Goal: Task Accomplishment & Management: Complete application form

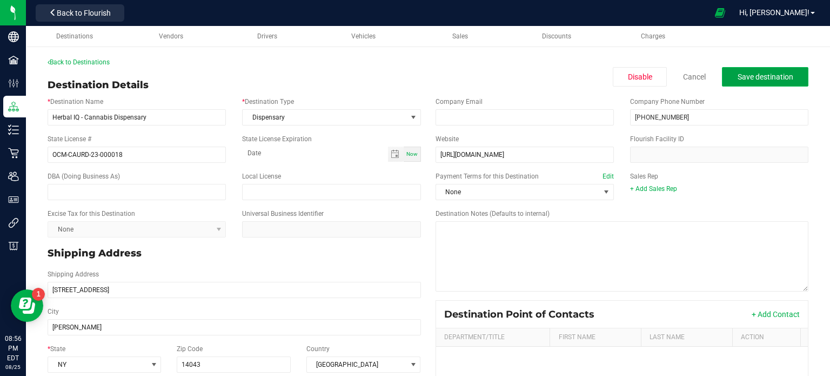
click at [768, 81] on span "Save destination" at bounding box center [766, 76] width 56 height 9
click at [779, 87] on div "Destination Details Disable Cancel Save destination" at bounding box center [428, 85] width 761 height 15
click at [771, 78] on span "Save destination" at bounding box center [766, 76] width 56 height 9
click at [108, 58] on link "Back to Destinations" at bounding box center [79, 62] width 62 height 8
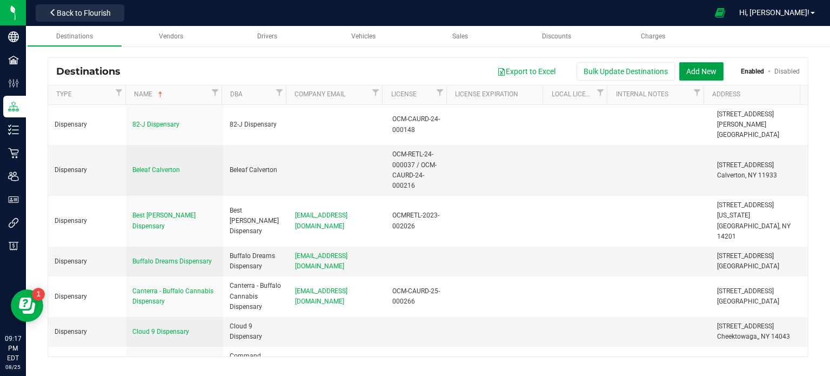
click at [703, 68] on button "Add New" at bounding box center [701, 71] width 44 height 18
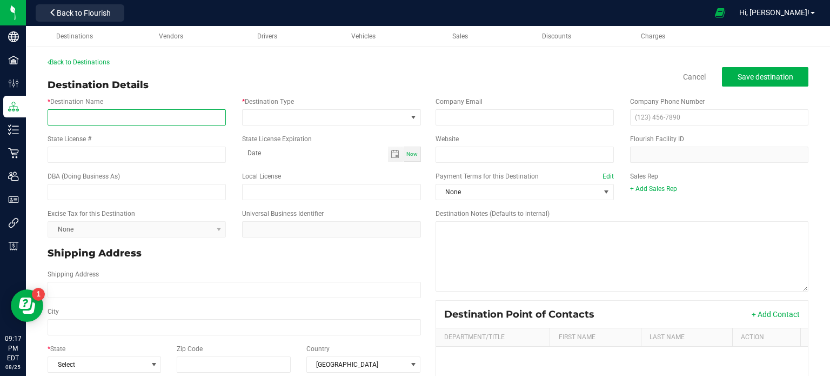
click at [110, 110] on input "* Destination Name" at bounding box center [137, 117] width 178 height 16
paste input "[STREET_ADDRESS] Phone: [PHONE_NUMBER]"
type input "[STREET_ADDRESS] Phone: [PHONE_NUMBER]"
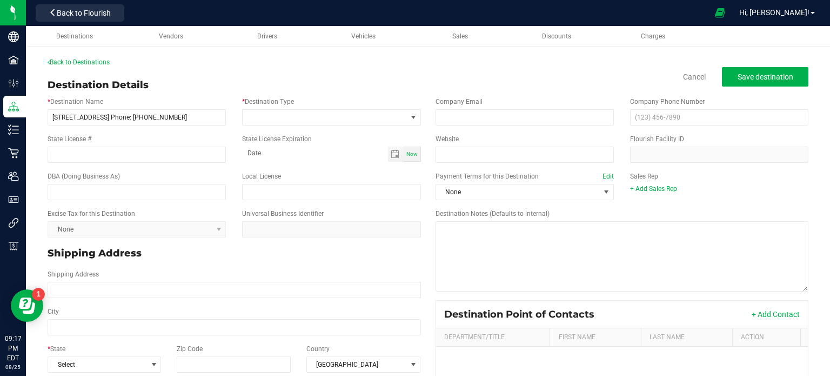
click at [212, 130] on div "State License # State License Expiration Now" at bounding box center [234, 148] width 390 height 37
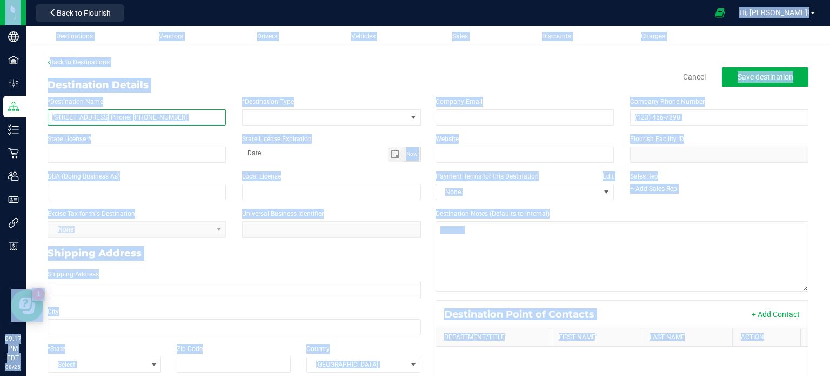
click at [209, 123] on input "[STREET_ADDRESS] Phone: [PHONE_NUMBER]" at bounding box center [137, 117] width 178 height 16
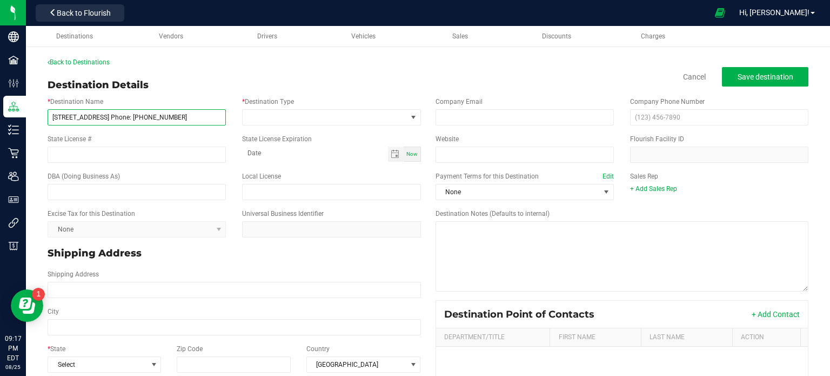
click at [210, 114] on input "[STREET_ADDRESS] Phone: [PHONE_NUMBER]" at bounding box center [137, 117] width 178 height 16
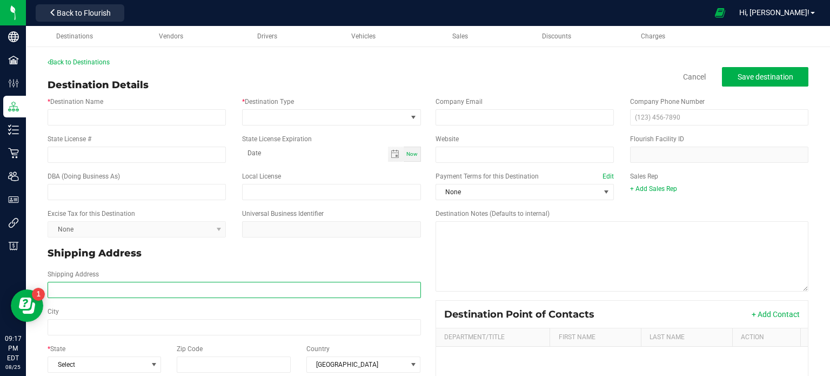
click at [177, 293] on input "Shipping Address" at bounding box center [234, 290] width 373 height 16
paste input "[STREET_ADDRESS] Phone: [PHONE_NUMBER]"
drag, startPoint x: 246, startPoint y: 289, endPoint x: 191, endPoint y: 292, distance: 55.2
click at [191, 292] on input "[STREET_ADDRESS] Phone: [PHONE_NUMBER]" at bounding box center [234, 290] width 373 height 16
type input "[STREET_ADDRESS] Phone:"
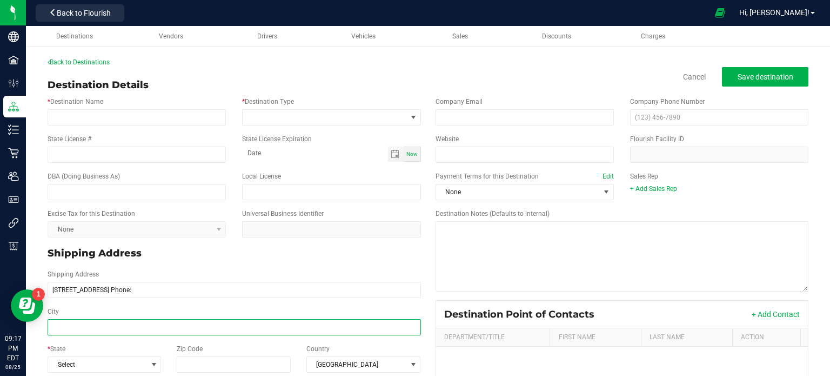
type input "[STREET_ADDRESS] Phone:"
click at [246, 322] on input "City" at bounding box center [234, 327] width 373 height 16
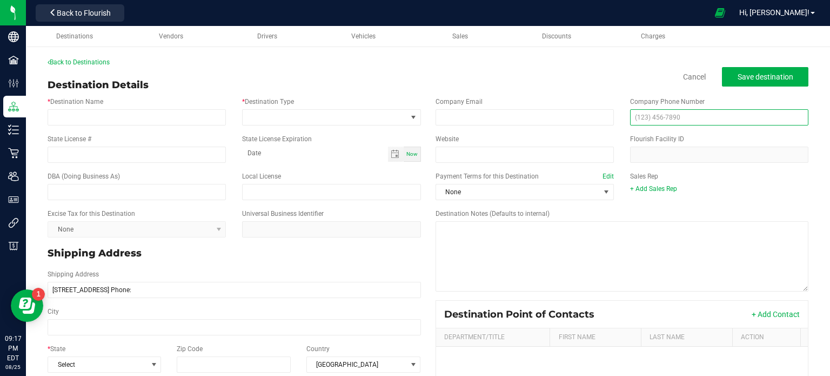
click at [692, 117] on input "text" at bounding box center [719, 117] width 178 height 16
paste input "[PHONE_NUMBER]"
type input "[PHONE_NUMBER]"
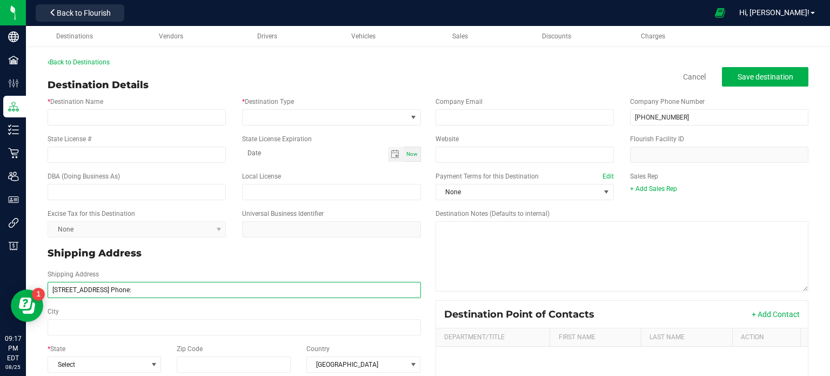
click at [205, 290] on input "[STREET_ADDRESS] Phone:" at bounding box center [234, 290] width 373 height 16
click at [160, 283] on input "[STREET_ADDRESS]" at bounding box center [234, 290] width 373 height 16
click at [162, 289] on input "[STREET_ADDRESS]" at bounding box center [234, 290] width 373 height 16
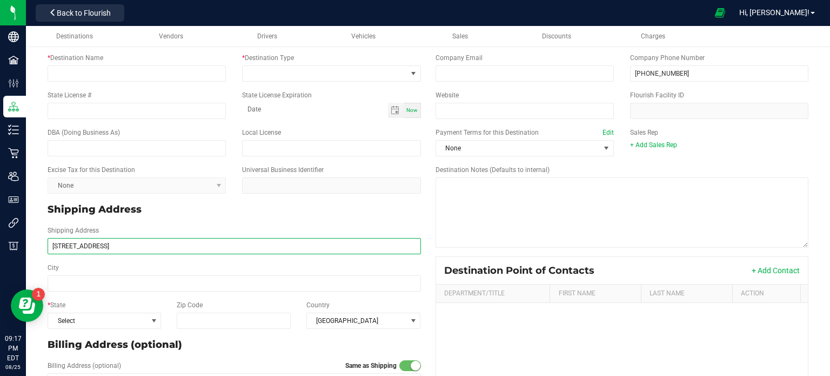
scroll to position [65, 0]
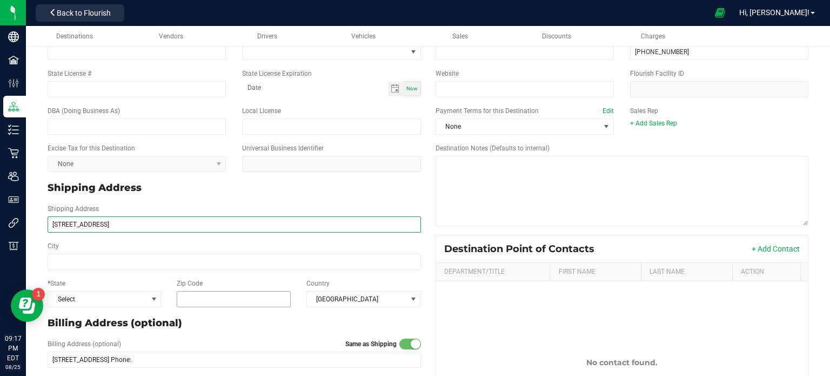
type input "[STREET_ADDRESS]"
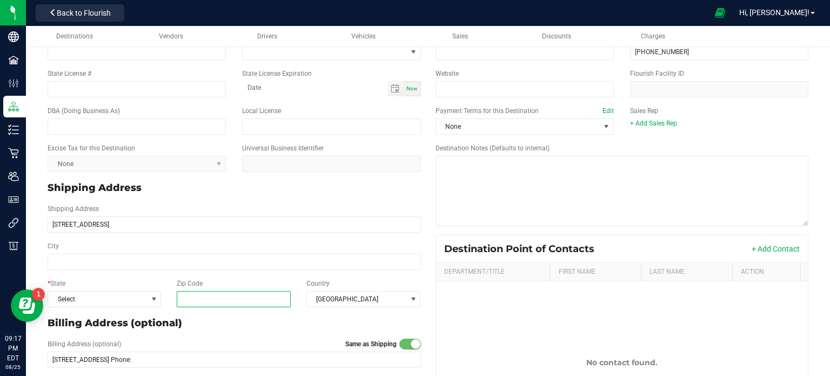
type input "[STREET_ADDRESS]"
click at [246, 304] on input "Zip Code" at bounding box center [234, 299] width 115 height 16
paste input "14043"
type input "14043"
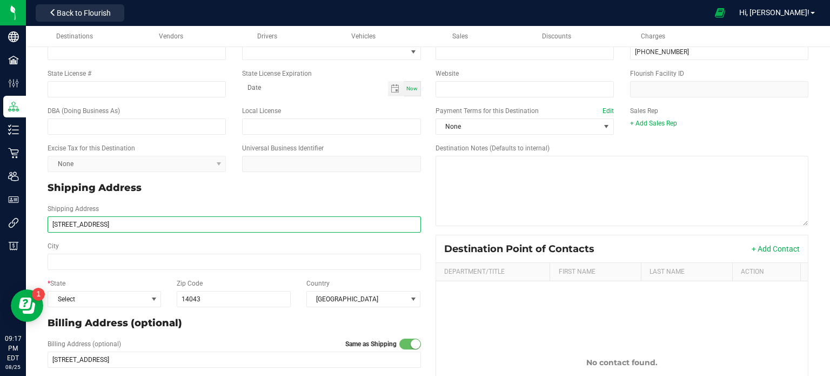
type input "14043"
click at [198, 219] on input "[STREET_ADDRESS]" at bounding box center [234, 224] width 373 height 16
type input "[STREET_ADDRESS],"
click at [78, 260] on input "City" at bounding box center [234, 261] width 373 height 16
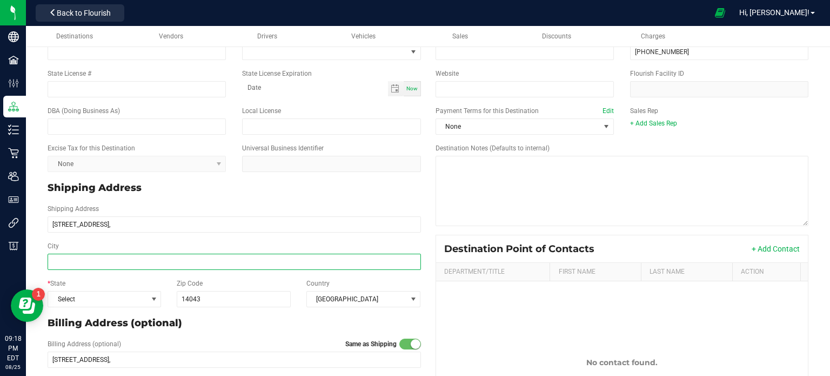
paste input "[PERSON_NAME]"
type input "[PERSON_NAME]"
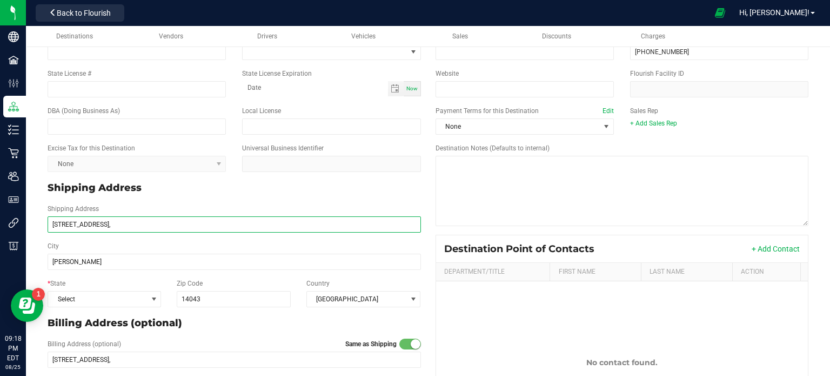
type input "[PERSON_NAME]"
click at [122, 224] on input "[STREET_ADDRESS]," at bounding box center [234, 224] width 373 height 16
type input "[STREET_ADDRESS]"
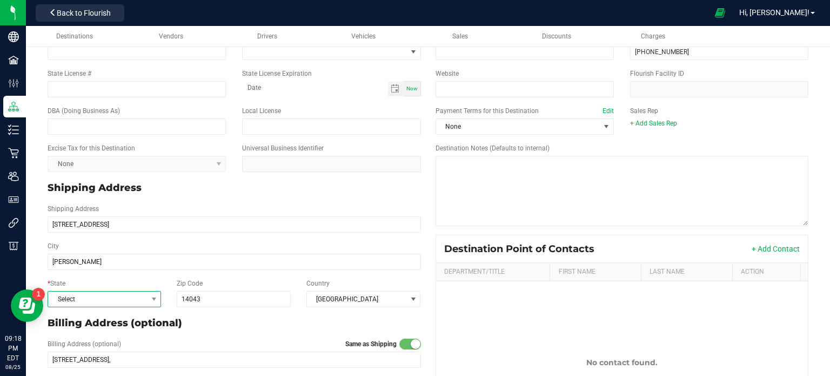
type input "[STREET_ADDRESS]"
click at [102, 298] on span "Select" at bounding box center [97, 298] width 99 height 15
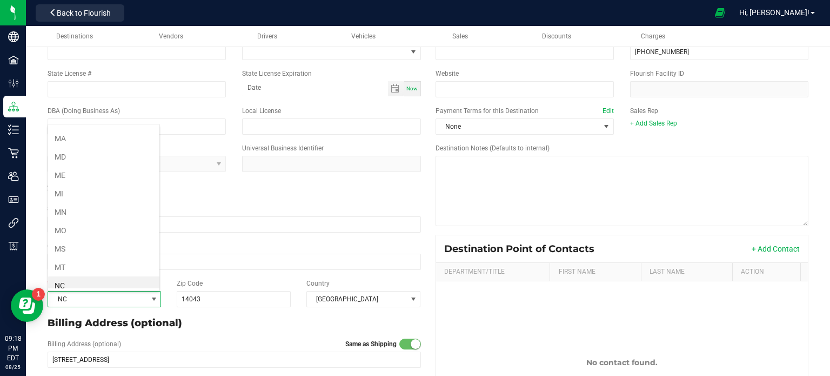
scroll to position [473, 0]
click at [144, 280] on li "NY" at bounding box center [103, 286] width 111 height 18
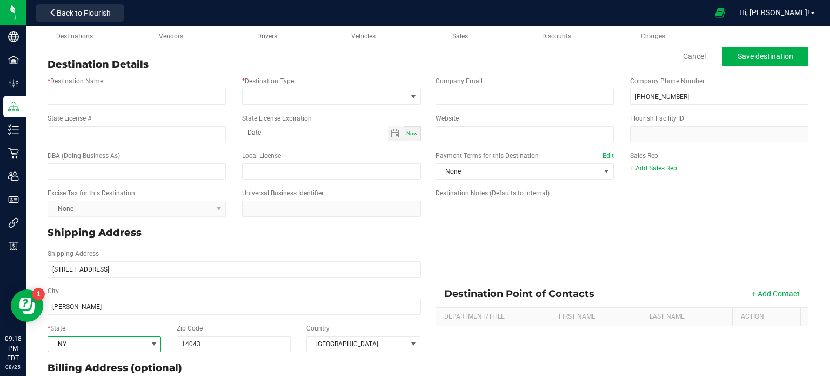
scroll to position [12, 0]
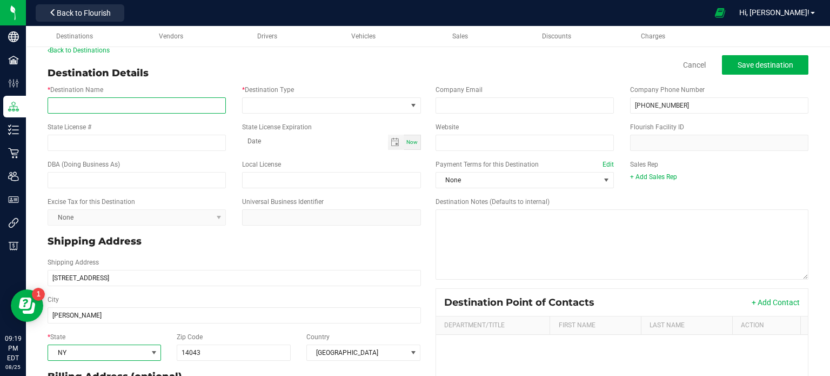
click at [160, 105] on input "* Destination Name" at bounding box center [137, 105] width 178 height 16
paste input "The Phinest Buds - Cannabis Dispensary"
type input "The Phinest Buds - Cannabis Dispensary"
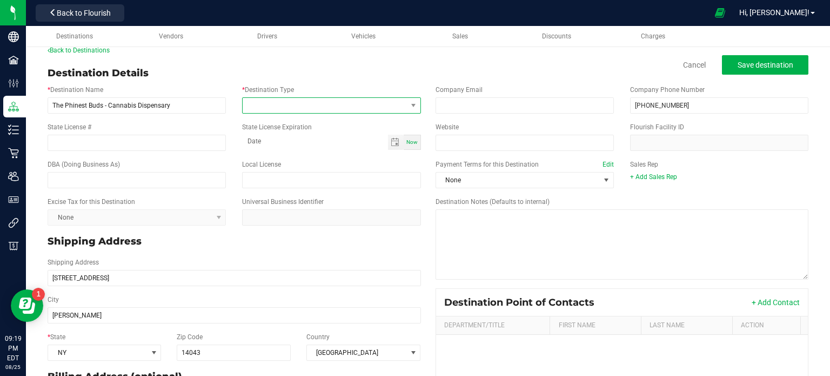
click at [310, 110] on span at bounding box center [325, 105] width 164 height 15
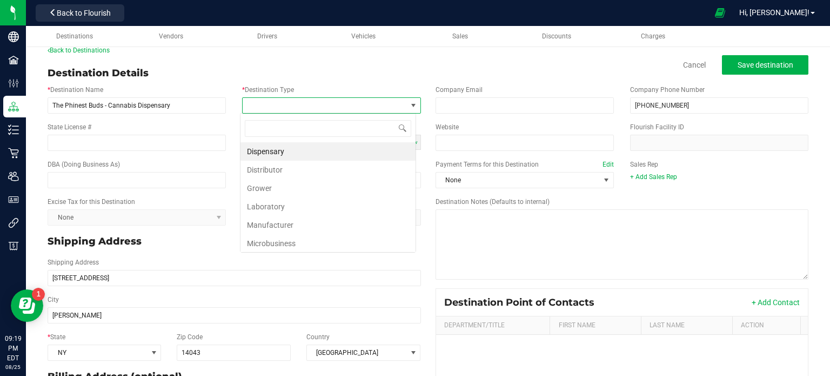
scroll to position [16, 176]
click at [325, 152] on li "Dispensary" at bounding box center [327, 151] width 175 height 18
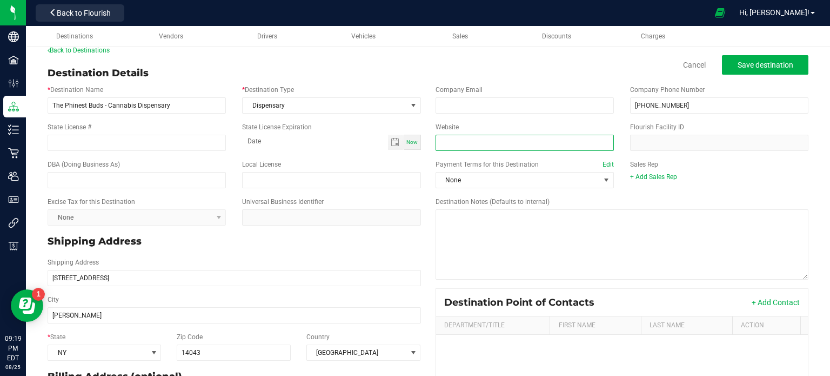
click at [470, 146] on input "Website" at bounding box center [525, 143] width 178 height 16
paste input "[URL][DOMAIN_NAME]"
type input "[URL][DOMAIN_NAME]"
click at [142, 148] on input "State License #" at bounding box center [137, 143] width 178 height 16
paste input "OCM-RETL-24-00155"
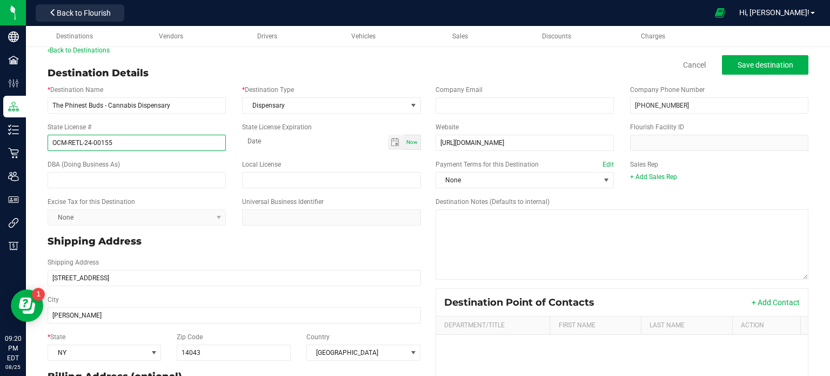
type input "OCM-RETL-24-00155"
click at [783, 65] on span "Save destination" at bounding box center [766, 65] width 56 height 9
click at [751, 69] on button "Save destination" at bounding box center [765, 64] width 86 height 19
click at [769, 65] on span "Save destination" at bounding box center [766, 65] width 56 height 9
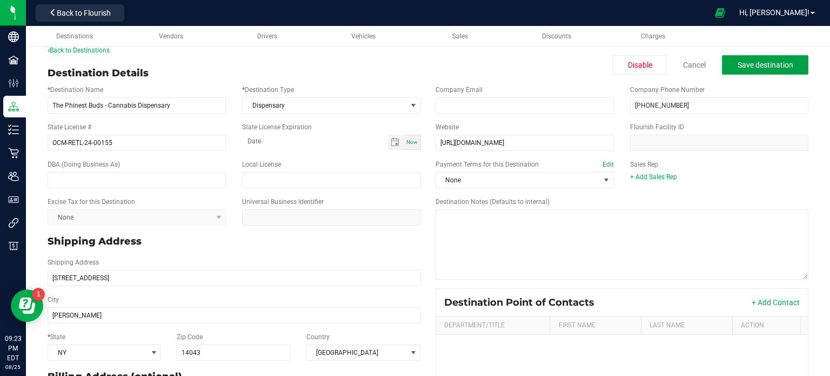
click at [739, 69] on span "Save destination" at bounding box center [766, 65] width 56 height 9
click at [721, 33] on ul "Destinations Vendors Drivers Vehicles Sales Discounts Charges" at bounding box center [442, 36] width 830 height 21
click at [757, 70] on button "Save destination" at bounding box center [765, 64] width 86 height 19
click at [90, 51] on link "Back to Destinations" at bounding box center [79, 50] width 62 height 8
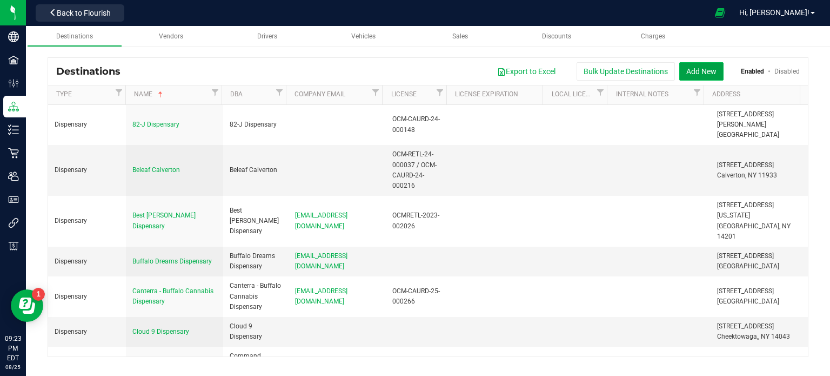
click at [698, 67] on button "Add New" at bounding box center [701, 71] width 44 height 18
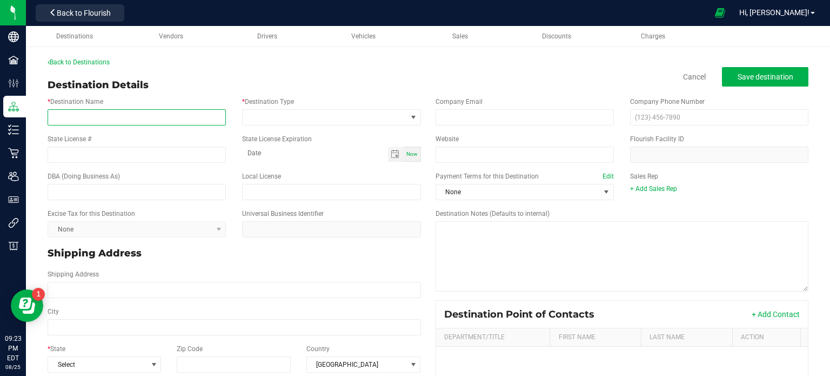
click at [112, 115] on input "* Destination Name" at bounding box center [137, 117] width 178 height 16
paste input "[URL][DOMAIN_NAME]"
type input "[URL][DOMAIN_NAME]"
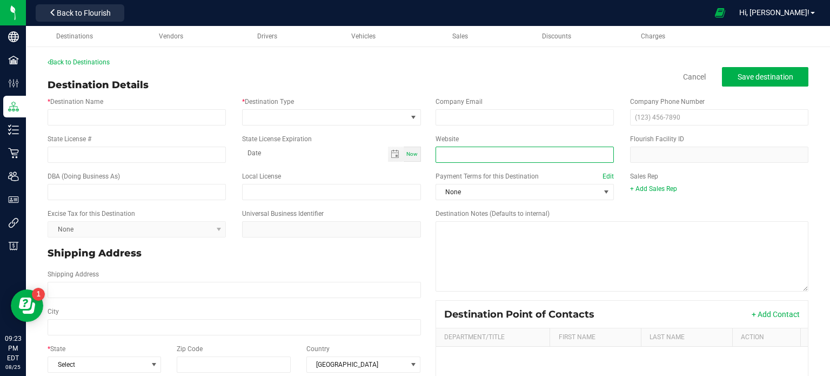
click at [440, 157] on input "Website" at bounding box center [525, 154] width 178 height 16
paste input "[URL][DOMAIN_NAME]"
type input "[URL][DOMAIN_NAME]"
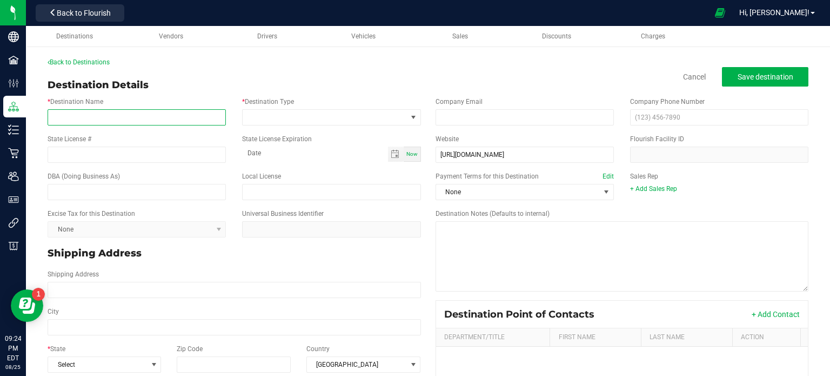
click at [128, 121] on input "* Destination Name" at bounding box center [137, 117] width 178 height 16
paste input "716 Cannabis"
type input "716 Cannabis LLC"
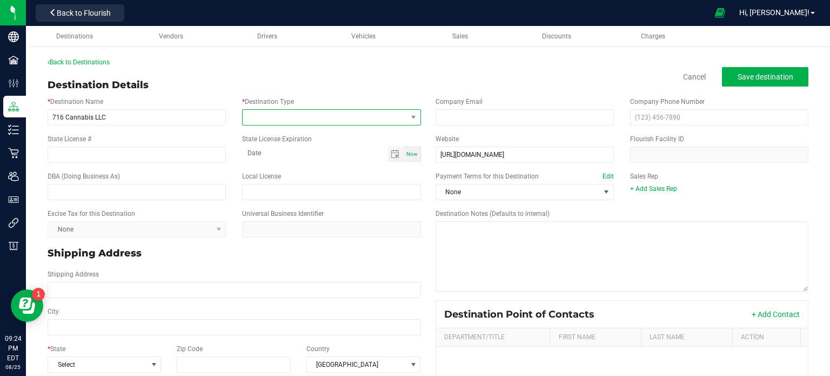
click at [299, 114] on span at bounding box center [325, 117] width 164 height 15
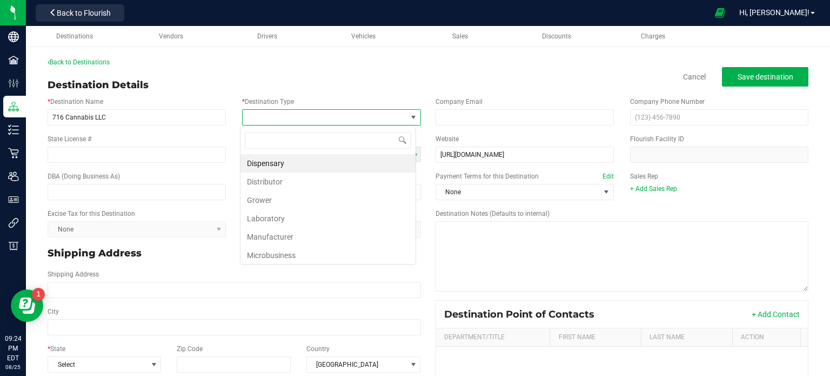
scroll to position [16, 176]
click at [327, 157] on li "Dispensary" at bounding box center [327, 163] width 175 height 18
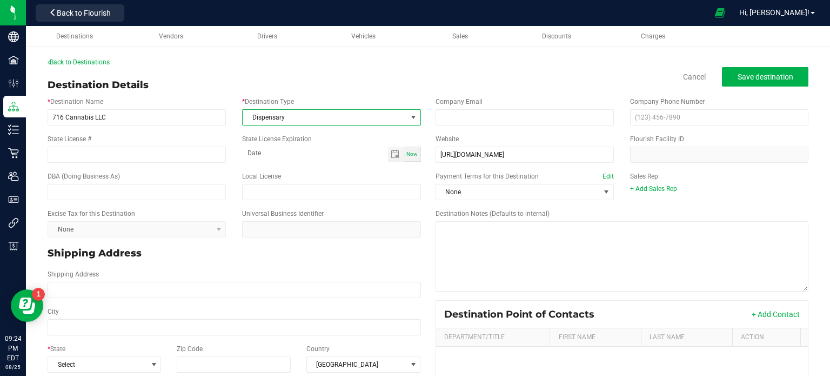
click at [509, 132] on div "Website [URL][DOMAIN_NAME] Flourish Facility ID" at bounding box center [622, 148] width 390 height 37
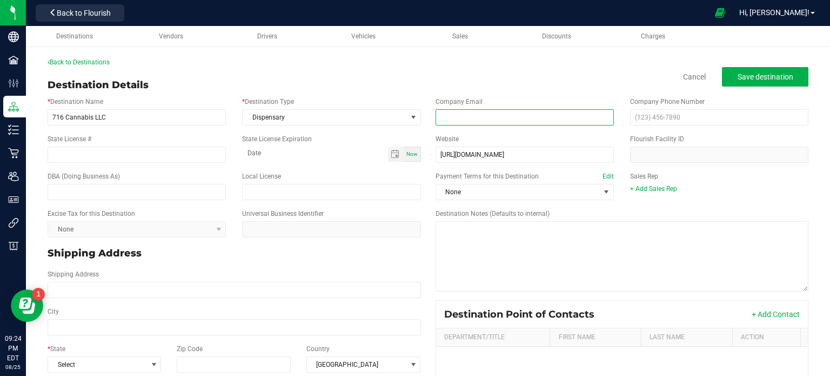
click at [458, 119] on input "email" at bounding box center [525, 117] width 178 height 16
type input "v"
paste input "[EMAIL_ADDRESS][DOMAIN_NAME]"
type input "[EMAIL_ADDRESS][DOMAIN_NAME]"
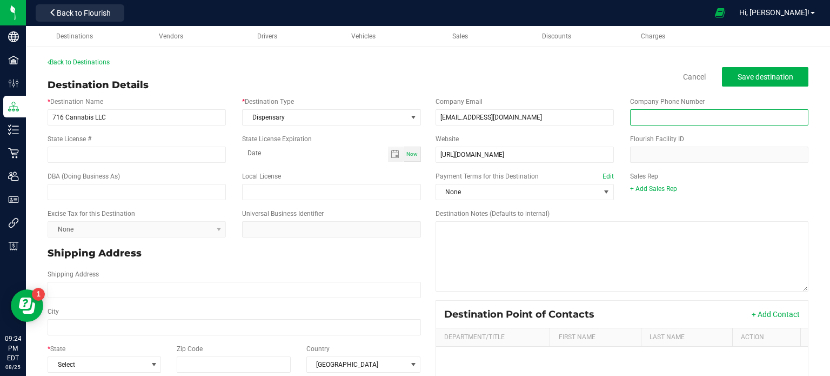
click at [670, 117] on input "text" at bounding box center [719, 117] width 178 height 16
paste input "(716)"
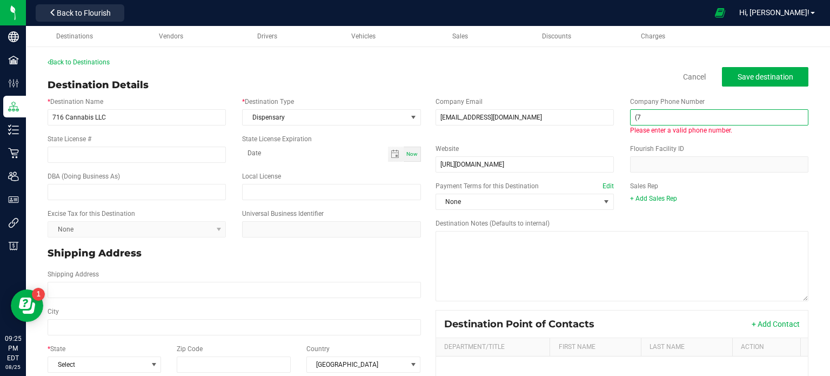
type input "("
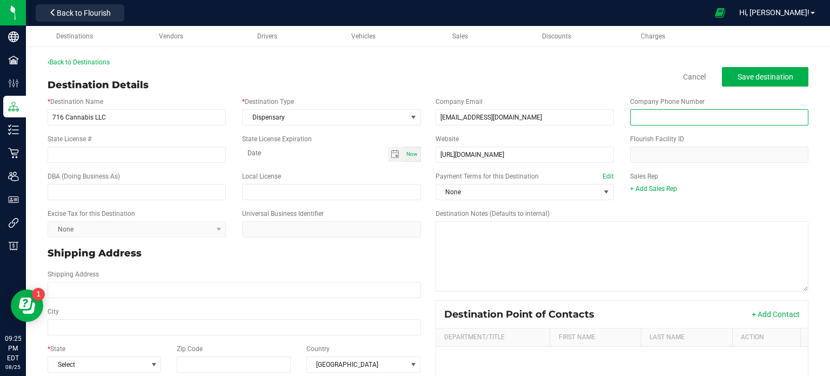
paste input "(171) 658-43"
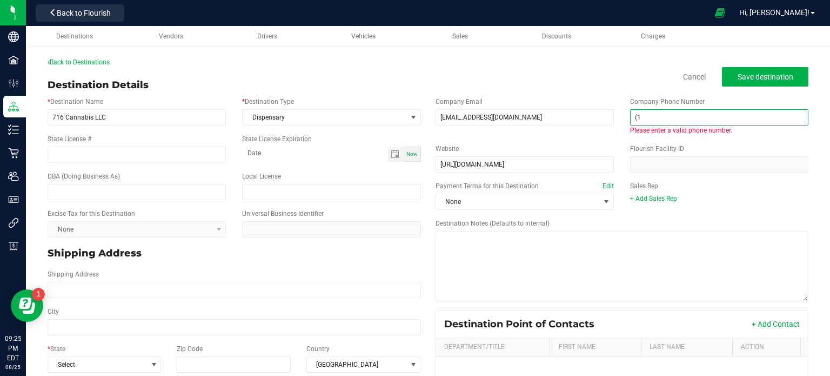
type input "("
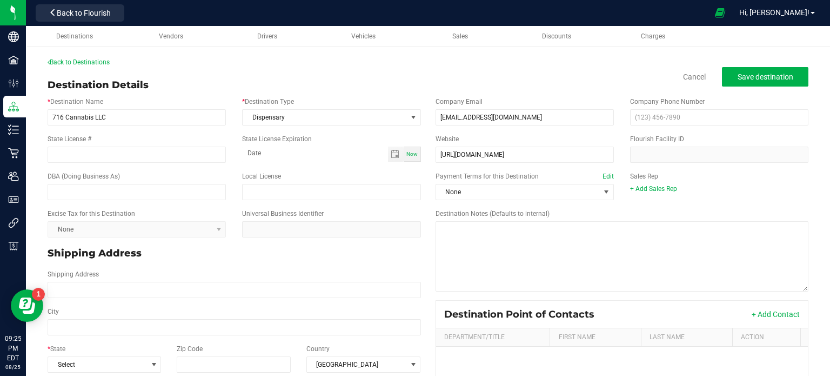
click at [609, 208] on div "Destination Notes (Defaults to internal)" at bounding box center [622, 249] width 390 height 91
click at [658, 121] on input "text" at bounding box center [719, 117] width 178 height 16
paste input "(171) 658-431"
type input "(171) 658-431"
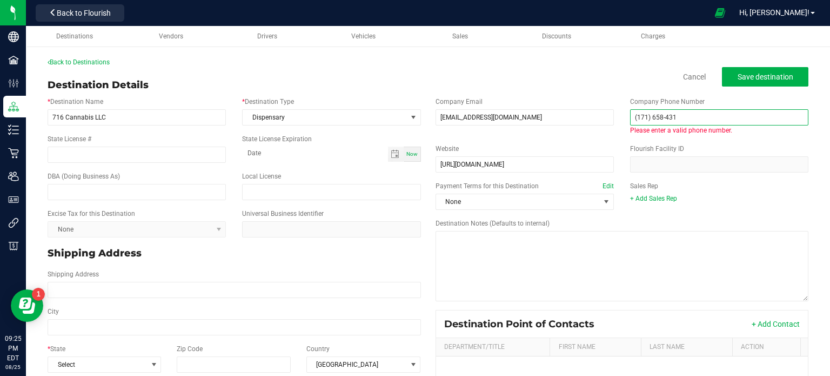
click at [658, 121] on input "(171) 658-431" at bounding box center [719, 117] width 178 height 16
drag, startPoint x: 675, startPoint y: 121, endPoint x: 586, endPoint y: 121, distance: 89.2
click at [586, 121] on div "Company Email [EMAIL_ADDRESS][DOMAIN_NAME] Company Phone Number (171) 658-431 P…" at bounding box center [622, 115] width 390 height 47
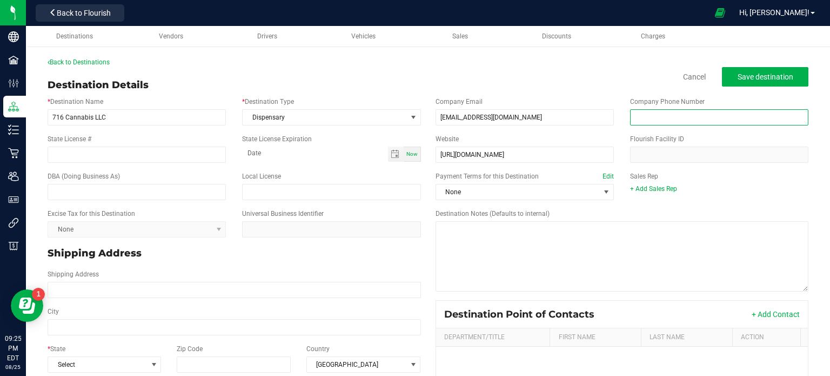
paste input "[PHONE_NUMBER]"
type input "[PHONE_NUMBER]"
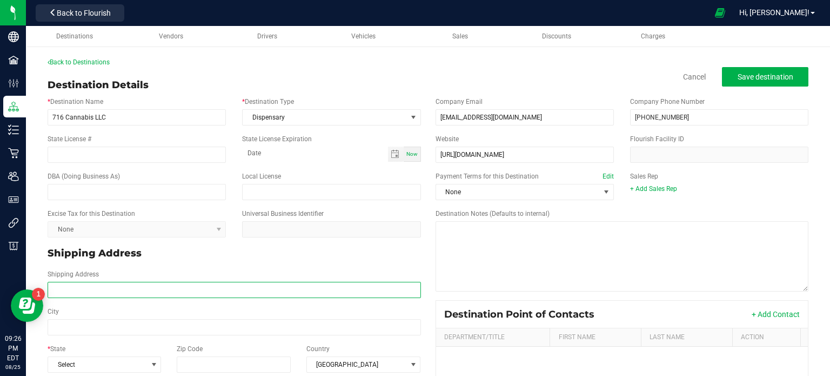
click at [142, 287] on input "Shipping Address" at bounding box center [234, 290] width 373 height 16
paste input "716 Cannabis, [STREET_ADDRESS]"
click at [94, 287] on input "716 Cannabis, [STREET_ADDRESS]" at bounding box center [234, 290] width 373 height 16
click at [118, 290] on input "[STREET_ADDRESS]" at bounding box center [234, 290] width 373 height 16
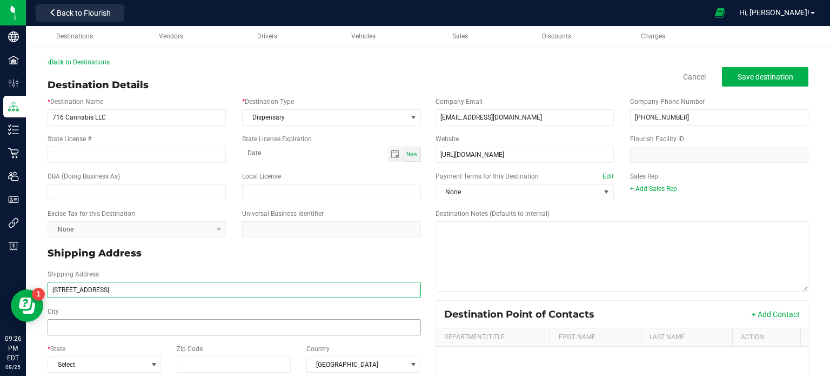
type input "[STREET_ADDRESS]"
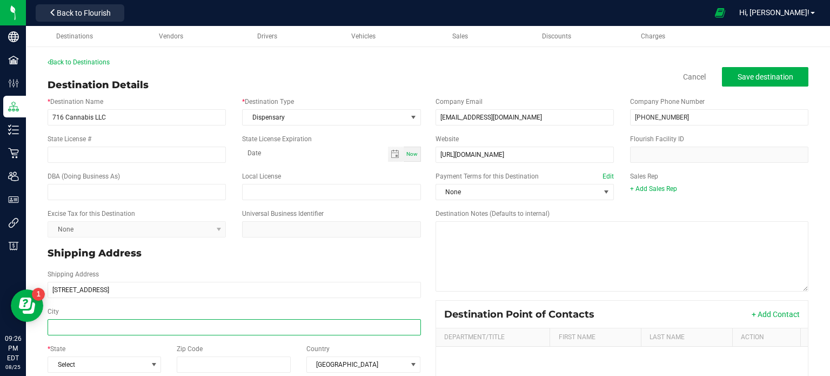
type input "[STREET_ADDRESS]"
click at [118, 329] on input "City" at bounding box center [234, 327] width 373 height 16
paste input "[GEOGRAPHIC_DATA]"
type input "[GEOGRAPHIC_DATA]"
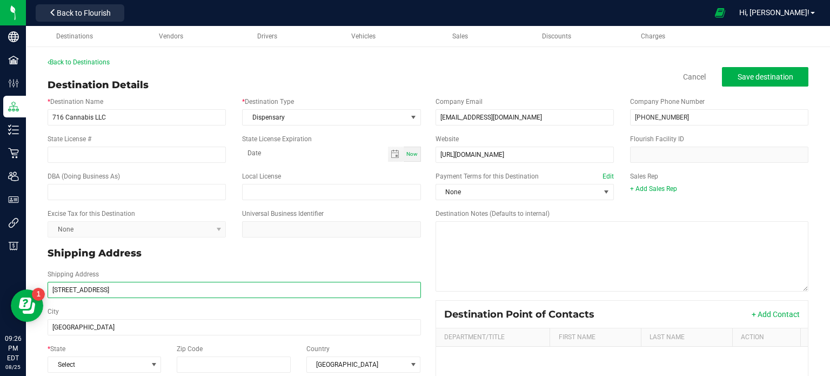
type input "[GEOGRAPHIC_DATA]"
click at [145, 290] on input "[STREET_ADDRESS]" at bounding box center [234, 290] width 373 height 16
click at [142, 293] on input "[STREET_ADDRESS]" at bounding box center [234, 290] width 373 height 16
click at [148, 291] on input "[STREET_ADDRESS]" at bounding box center [234, 290] width 373 height 16
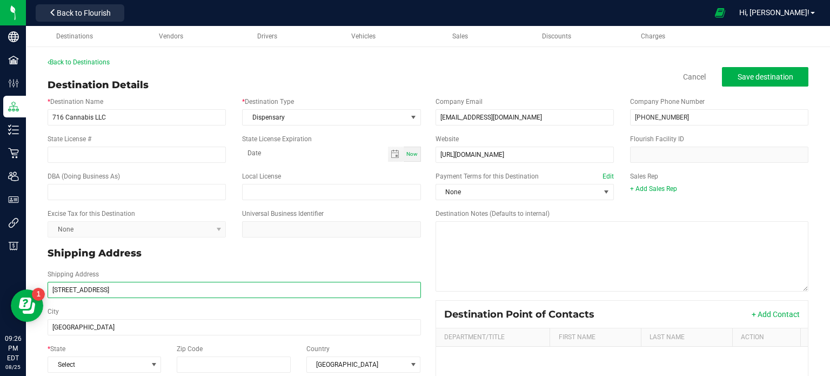
click at [148, 291] on input "[STREET_ADDRESS]" at bounding box center [234, 290] width 373 height 16
drag, startPoint x: 159, startPoint y: 299, endPoint x: 169, endPoint y: 303, distance: 11.1
click at [169, 303] on div "* Destination Name 716 Cannabis LLC * Destination Type Dispensary State License…" at bounding box center [233, 301] width 389 height 419
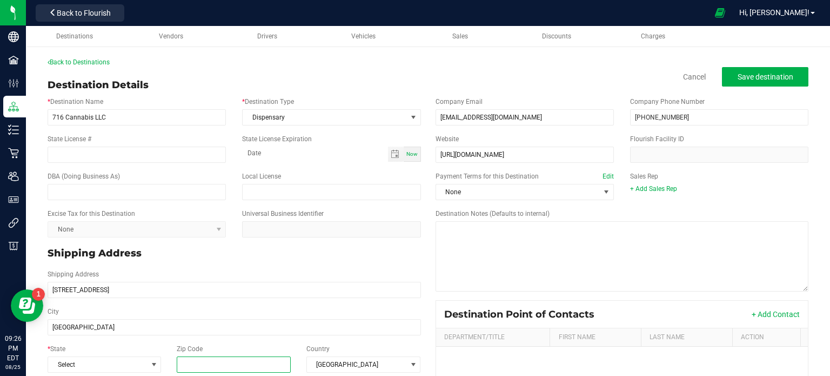
click at [243, 366] on input "Zip Code" at bounding box center [234, 364] width 115 height 16
paste input "14075"
type input "14075"
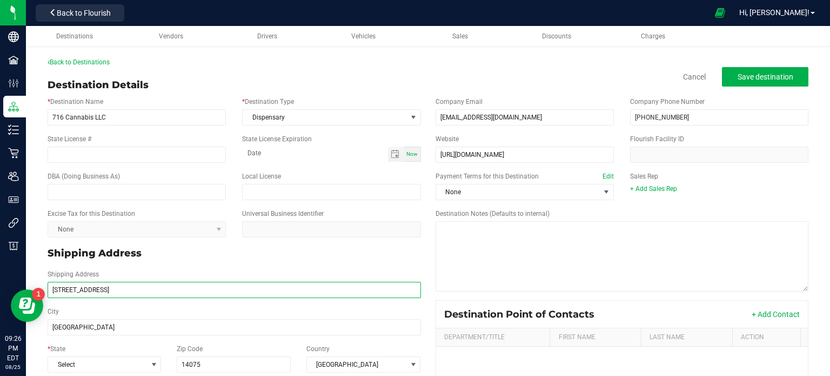
type input "14075"
click at [168, 292] on input "[STREET_ADDRESS]" at bounding box center [234, 290] width 373 height 16
type input "[STREET_ADDRESS]"
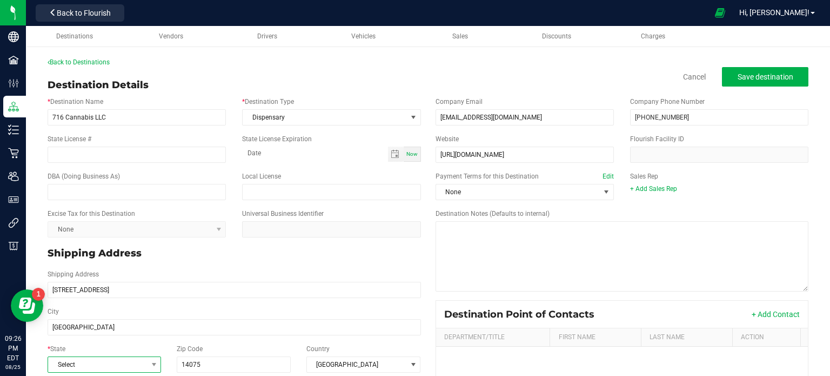
type input "[STREET_ADDRESS]"
click at [127, 359] on span "Select" at bounding box center [97, 364] width 99 height 15
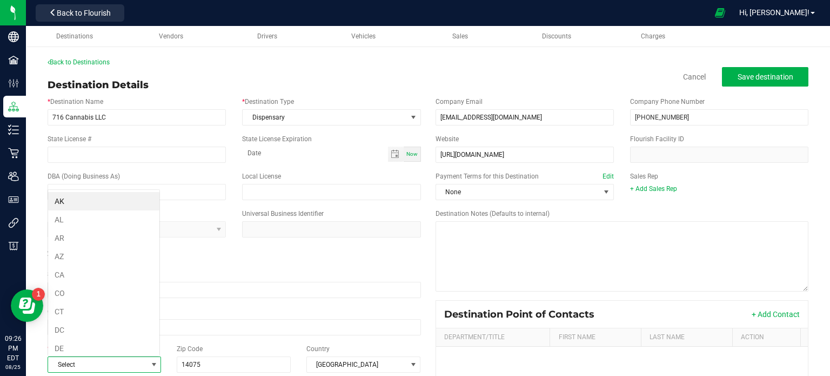
scroll to position [16, 111]
click at [162, 349] on div "* State Select" at bounding box center [104, 358] width 130 height 29
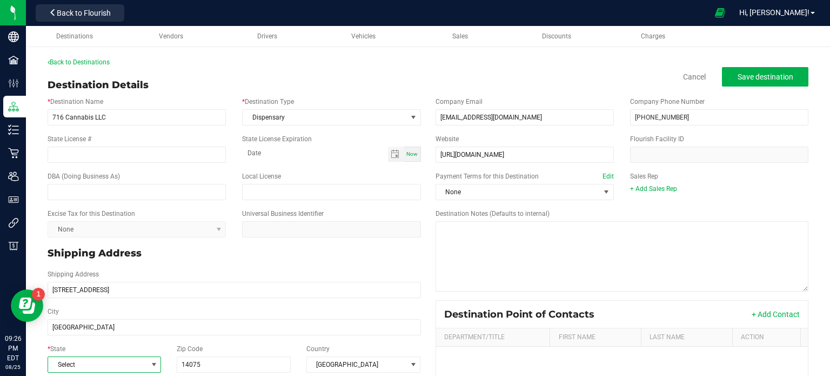
click at [145, 363] on span "Select" at bounding box center [97, 364] width 99 height 15
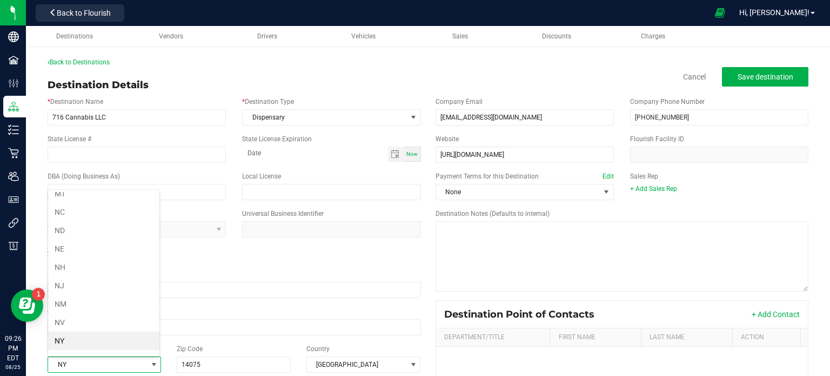
scroll to position [495, 0]
click at [129, 322] on li "NY" at bounding box center [103, 331] width 111 height 18
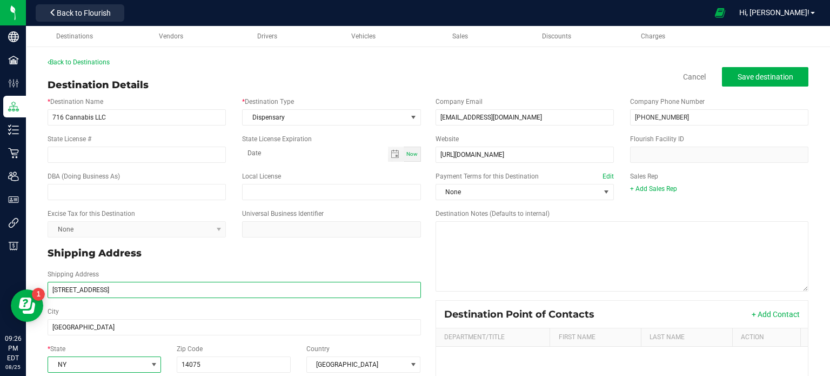
click at [133, 293] on input "[STREET_ADDRESS]" at bounding box center [234, 290] width 373 height 16
type input "[STREET_ADDRESS]"
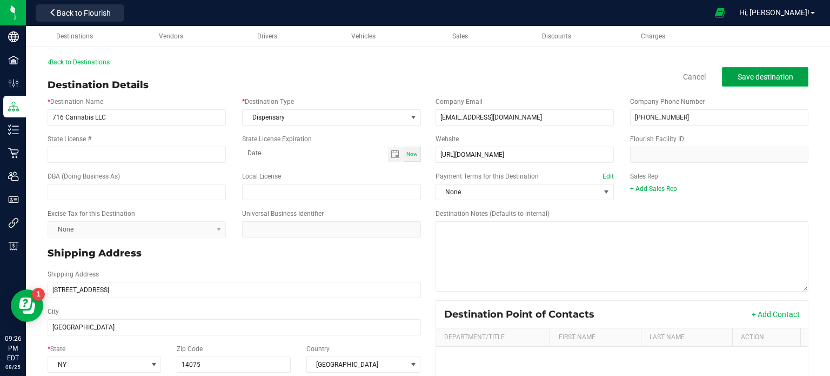
type input "[STREET_ADDRESS]"
click at [775, 74] on span "Save destination" at bounding box center [766, 76] width 56 height 9
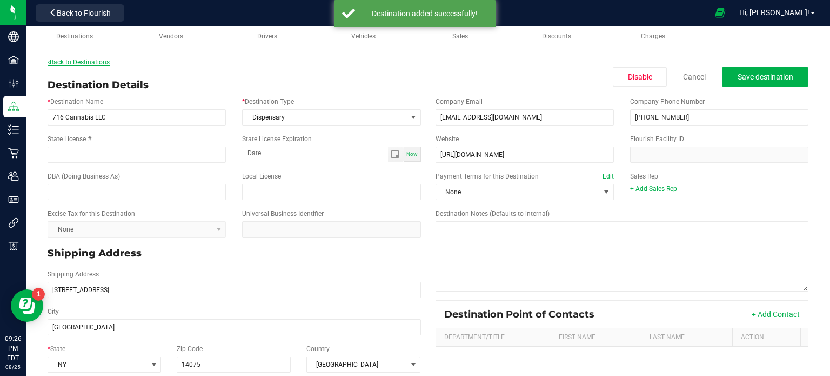
click at [91, 64] on link "Back to Destinations" at bounding box center [79, 62] width 62 height 8
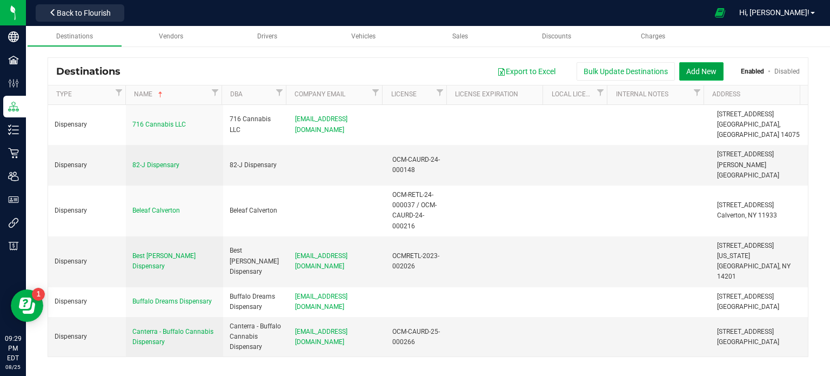
click at [711, 68] on button "Add New" at bounding box center [701, 71] width 44 height 18
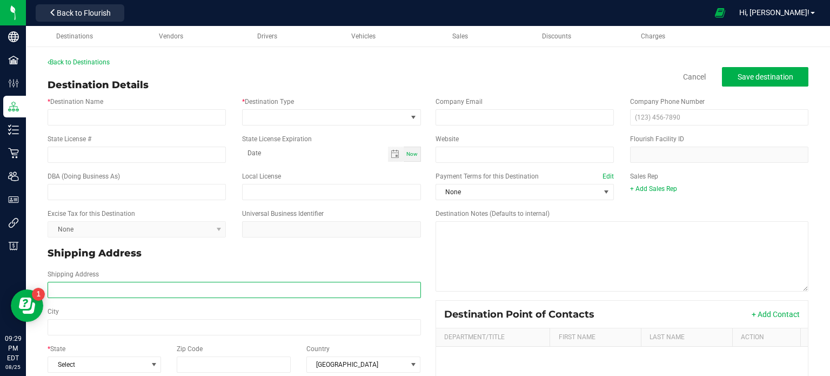
click at [138, 287] on input "Shipping Address" at bounding box center [234, 290] width 373 height 16
paste input "[STREET_ADDRESS][PERSON_NAME]"
drag, startPoint x: 234, startPoint y: 286, endPoint x: 199, endPoint y: 285, distance: 35.1
click at [199, 285] on input "[STREET_ADDRESS][PERSON_NAME]" at bounding box center [234, 290] width 373 height 16
click at [192, 287] on input "[STREET_ADDRESS][PERSON_NAME]" at bounding box center [234, 290] width 373 height 16
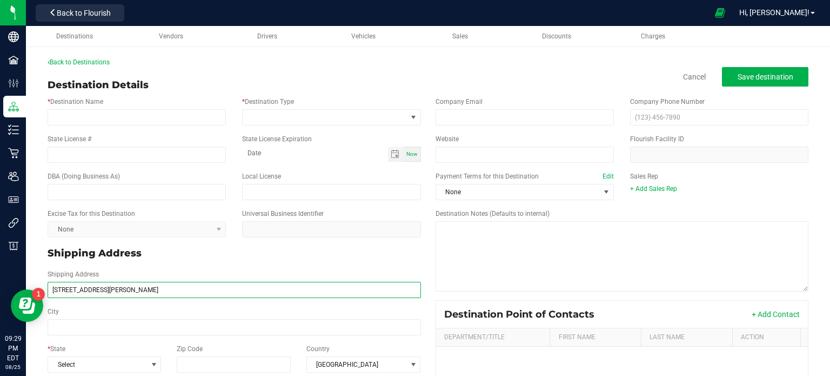
click at [192, 287] on input "[STREET_ADDRESS][PERSON_NAME]" at bounding box center [234, 290] width 373 height 16
type input "[STREET_ADDRESS][PERSON_NAME]"
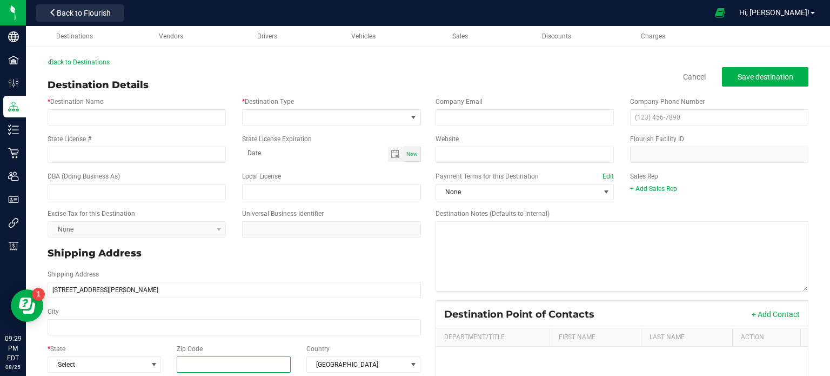
type input "[STREET_ADDRESS][PERSON_NAME]"
click at [236, 357] on input "Zip Code" at bounding box center [234, 364] width 115 height 16
paste input "14623"
type input "14623"
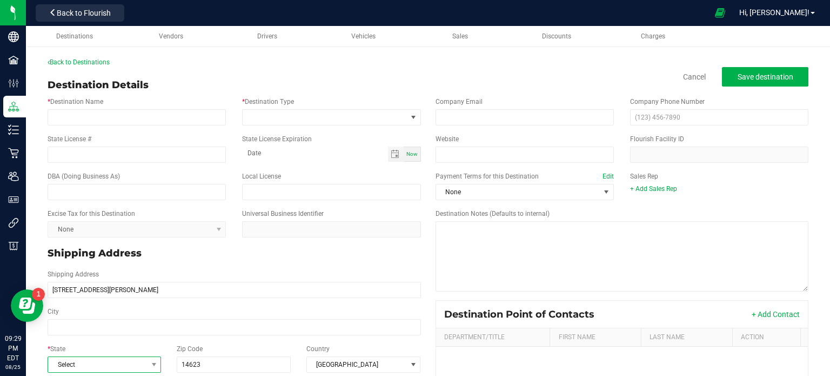
click at [137, 363] on span "Select" at bounding box center [97, 364] width 99 height 15
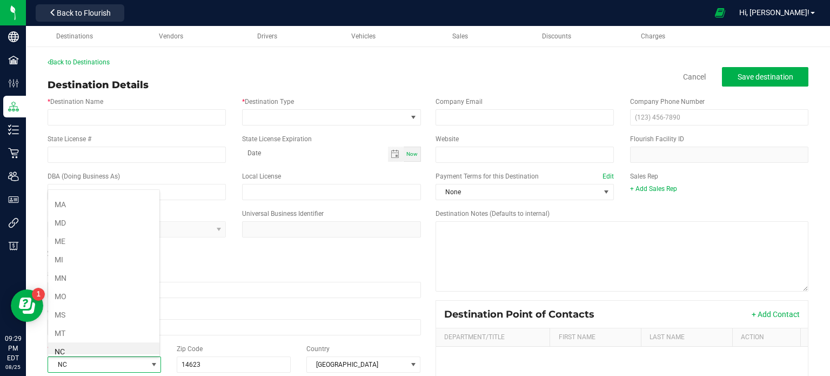
scroll to position [473, 0]
click at [136, 343] on li "NY" at bounding box center [103, 352] width 111 height 18
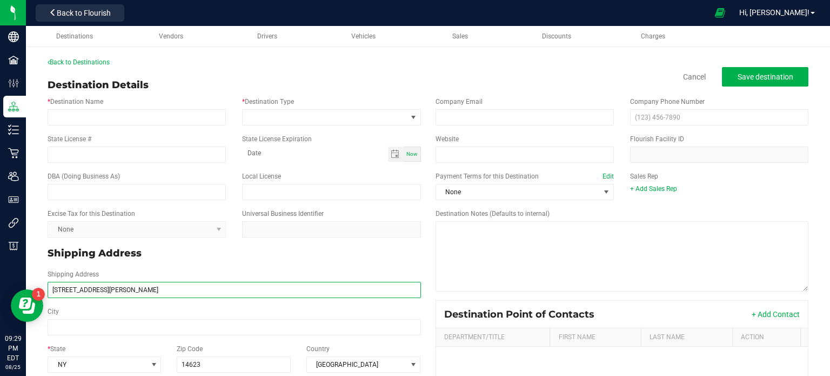
click at [160, 289] on input "[STREET_ADDRESS][PERSON_NAME]" at bounding box center [234, 290] width 373 height 16
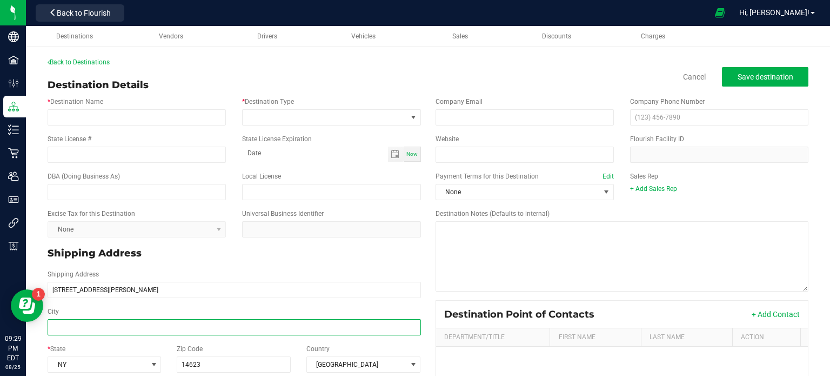
click at [136, 330] on input "City" at bounding box center [234, 327] width 373 height 16
paste input "[GEOGRAPHIC_DATA]"
type input "[GEOGRAPHIC_DATA]"
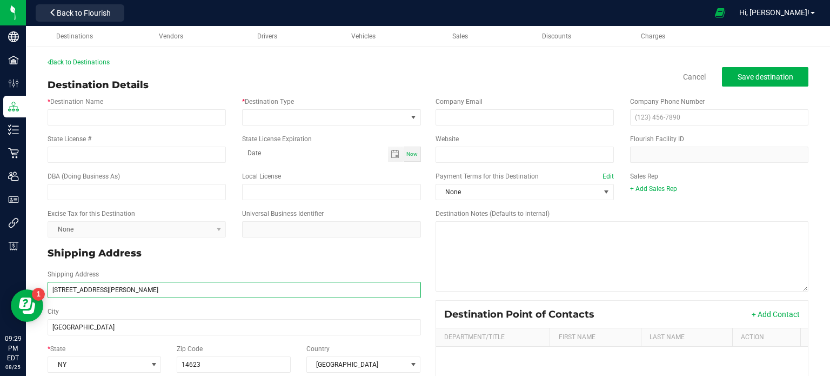
type input "[GEOGRAPHIC_DATA]"
drag, startPoint x: 186, startPoint y: 286, endPoint x: 137, endPoint y: 285, distance: 49.7
click at [137, 285] on input "[STREET_ADDRESS][PERSON_NAME]" at bounding box center [234, 290] width 373 height 16
type input "[STREET_ADDRESS][PERSON_NAME]."
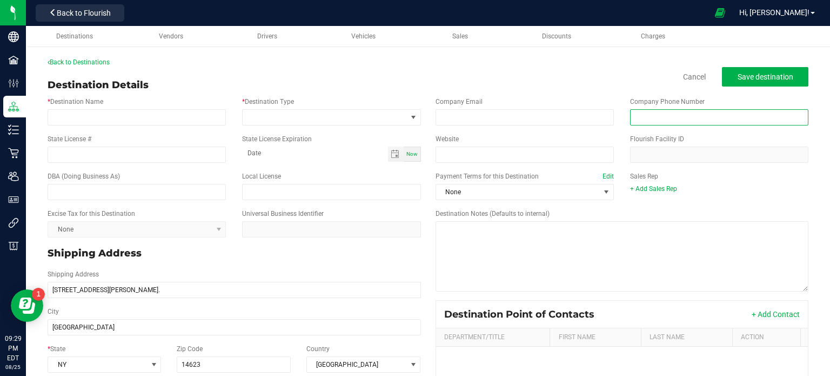
click at [655, 116] on input "text" at bounding box center [719, 117] width 178 height 16
paste input "[PHONE_NUMBER]"
type input "[PHONE_NUMBER]"
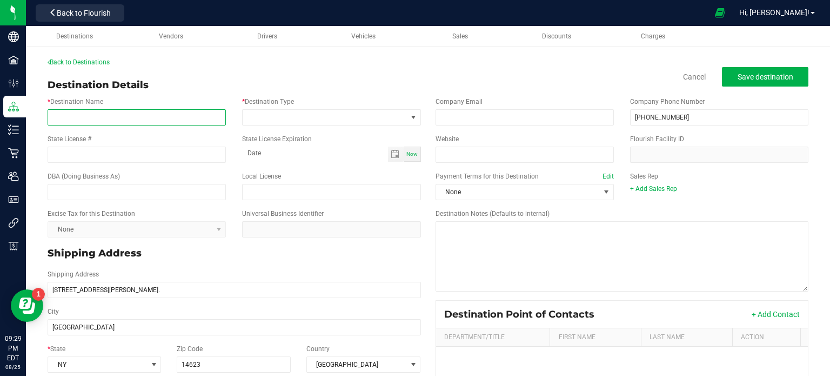
click at [137, 113] on input "* Destination Name" at bounding box center [137, 117] width 178 height 16
paste input "The Shady Grove Dispensary"
type input "The Shady Grove Dispensary"
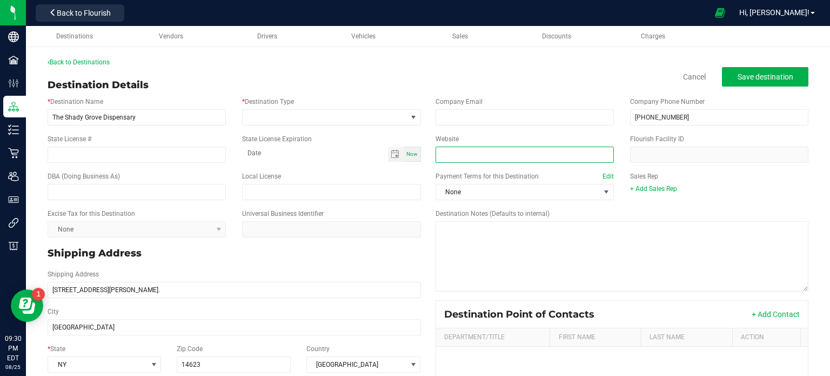
click at [468, 161] on input "Website" at bounding box center [525, 154] width 178 height 16
paste input "[URL][DOMAIN_NAME]"
type input "[URL][DOMAIN_NAME]"
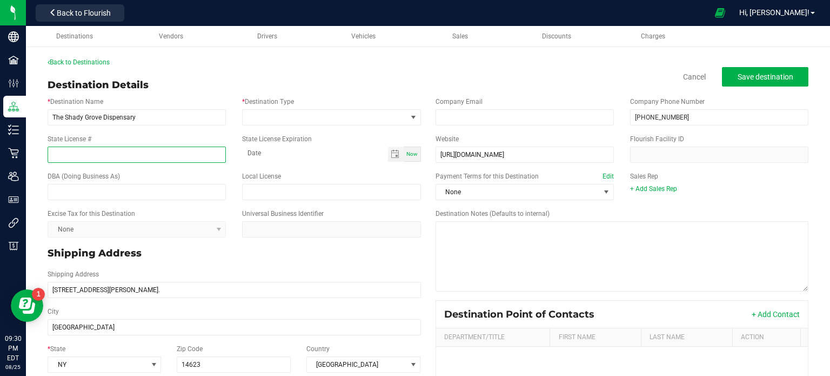
click at [107, 154] on input "State License #" at bounding box center [137, 154] width 178 height 16
paste input "OCM-CAURD-25-000247"
click at [107, 154] on input "OCM-CAURD-25-000247" at bounding box center [137, 154] width 178 height 16
type input "OCM-CAURD-25-000247"
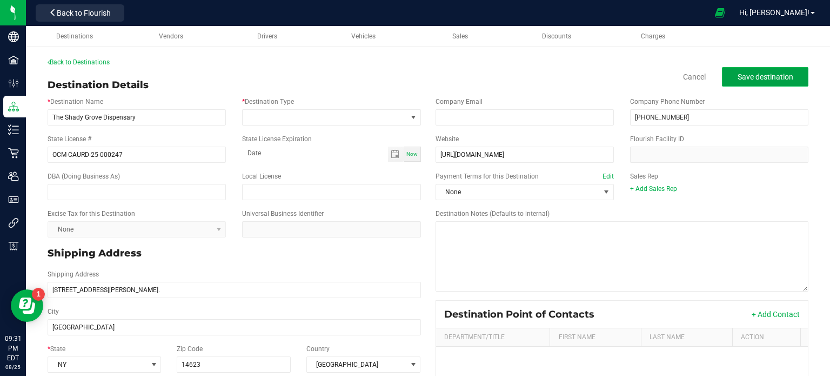
click at [773, 73] on span "Save destination" at bounding box center [766, 76] width 56 height 9
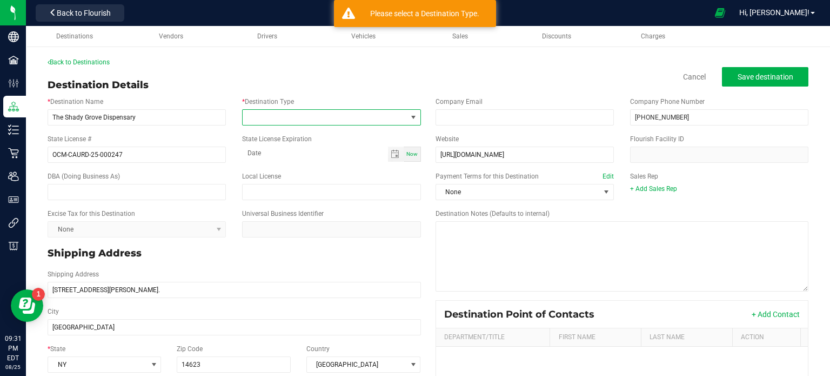
click at [294, 122] on span at bounding box center [325, 117] width 164 height 15
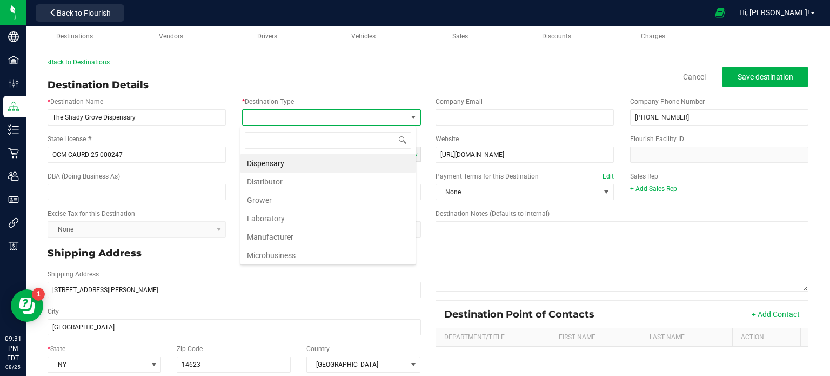
scroll to position [16, 176]
click at [289, 160] on li "Dispensary" at bounding box center [327, 163] width 175 height 18
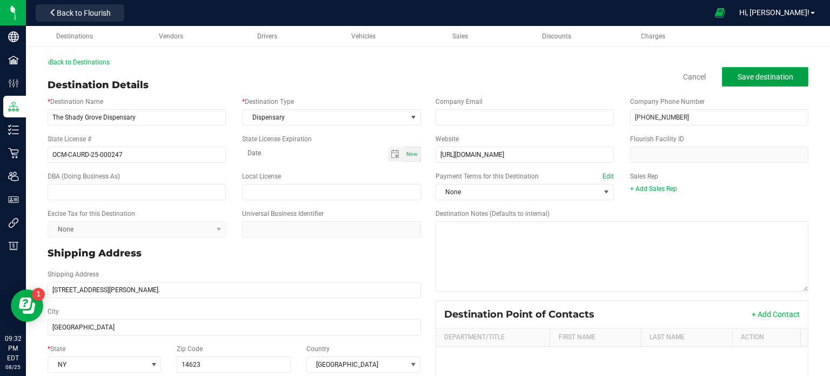
click at [764, 77] on span "Save destination" at bounding box center [766, 76] width 56 height 9
click at [764, 83] on button "Save destination" at bounding box center [765, 76] width 86 height 19
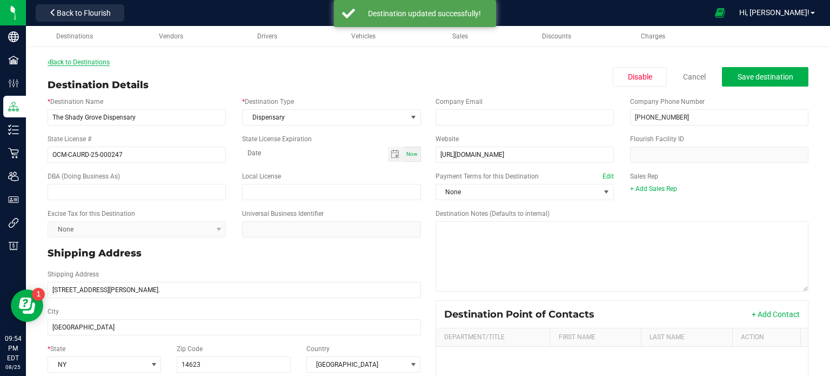
click at [78, 61] on link "Back to Destinations" at bounding box center [79, 62] width 62 height 8
